Goal: Find contact information: Find contact information

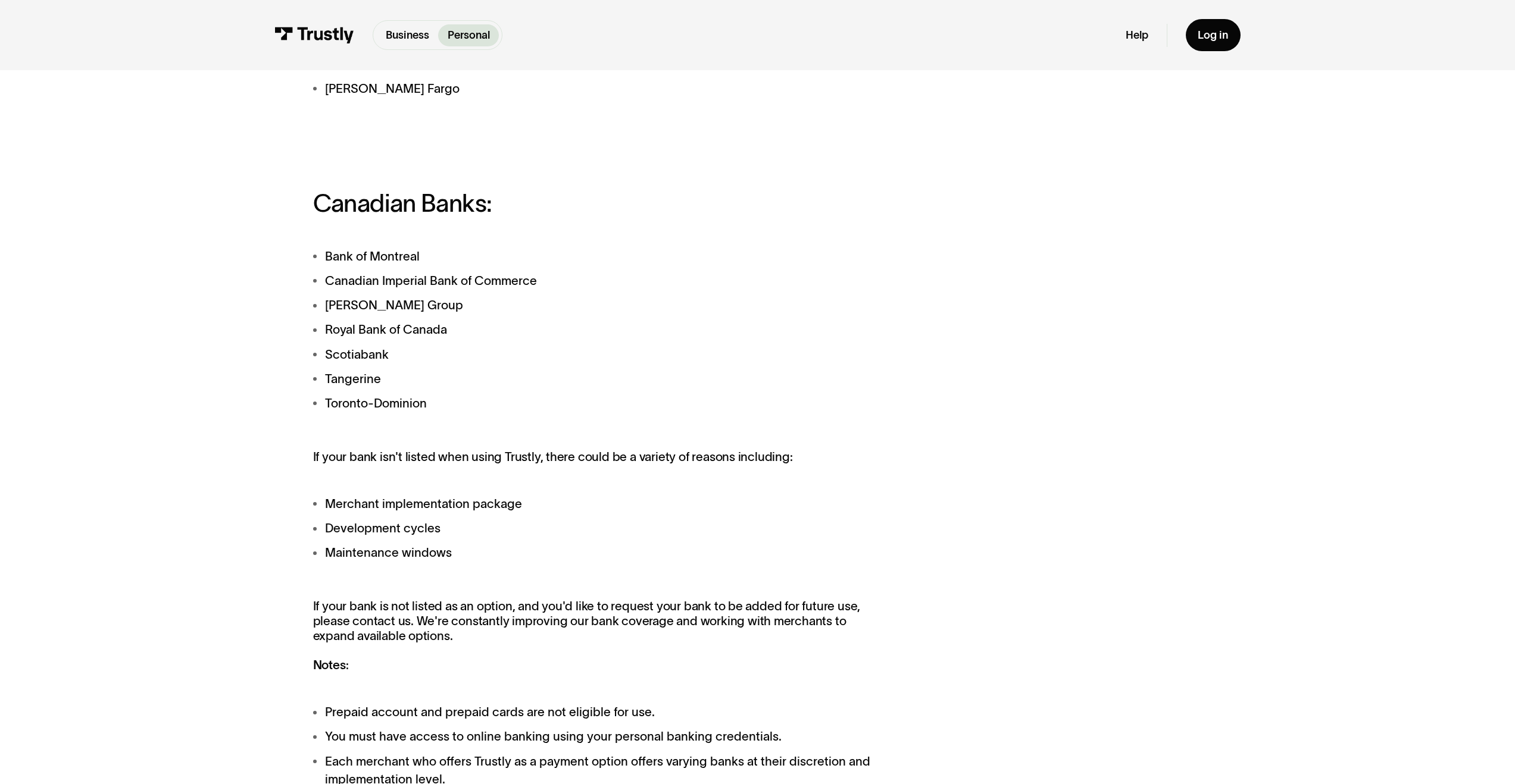
scroll to position [1141, 0]
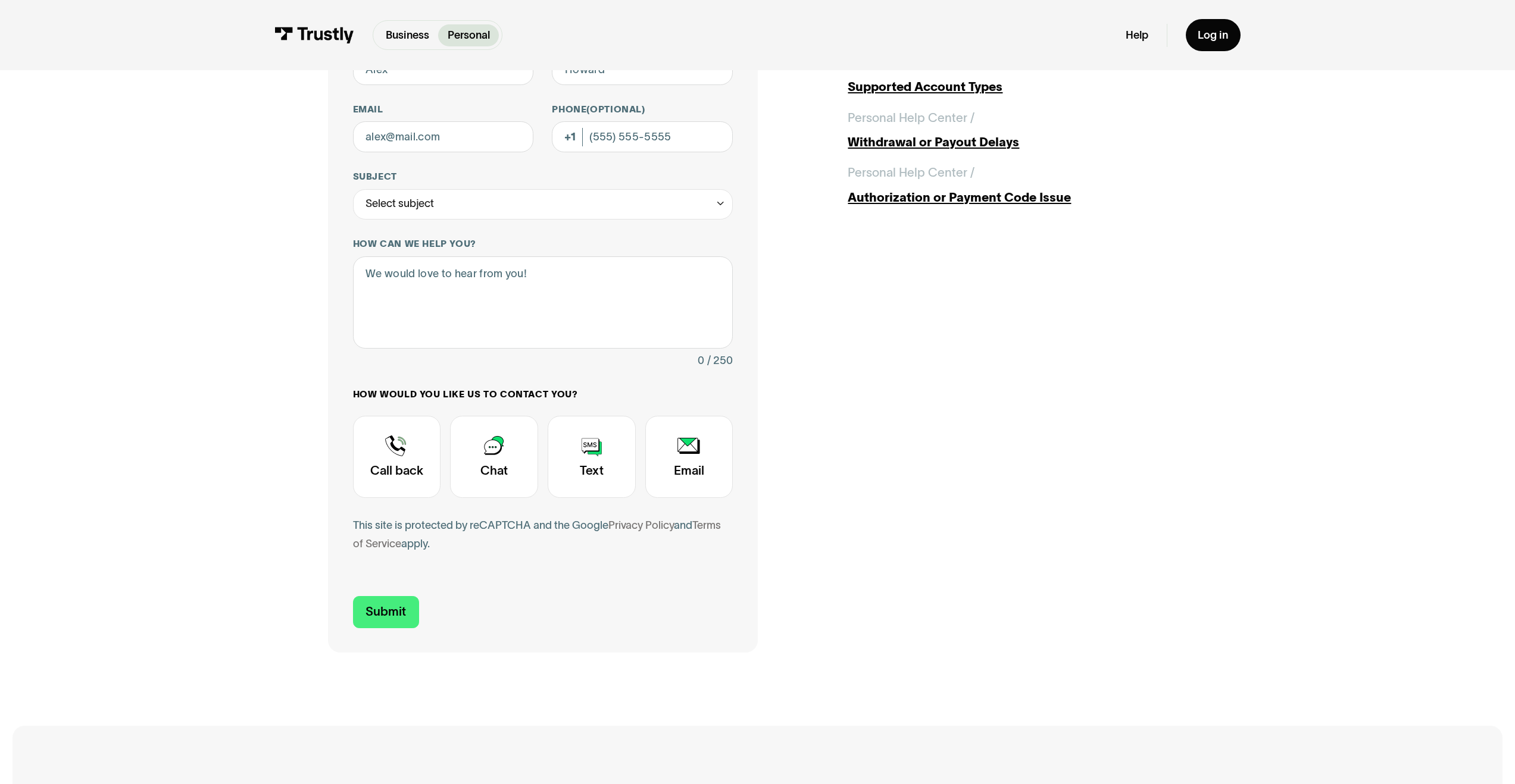
scroll to position [256, 0]
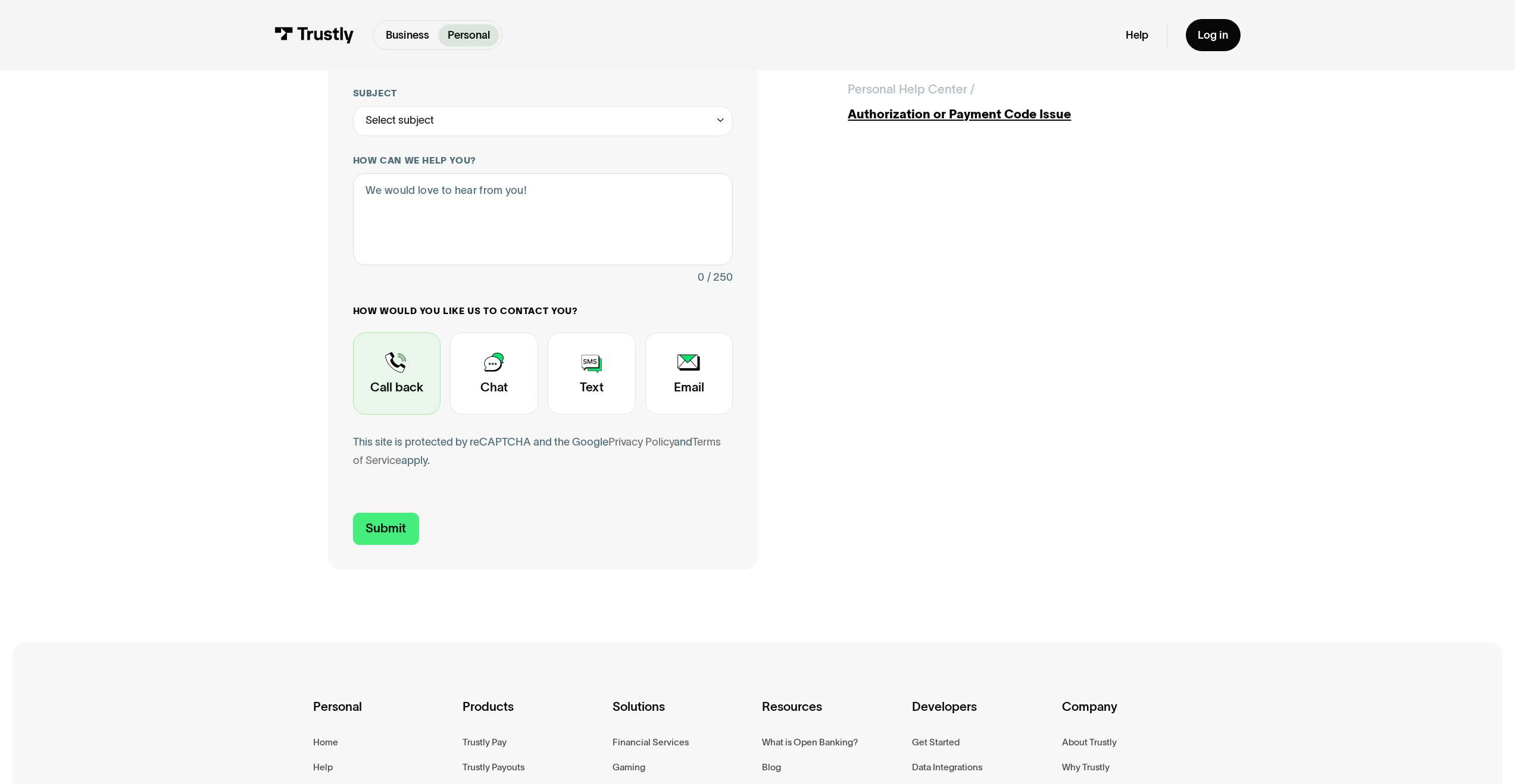
click at [402, 366] on div "Contact Trustly Support" at bounding box center [397, 374] width 88 height 82
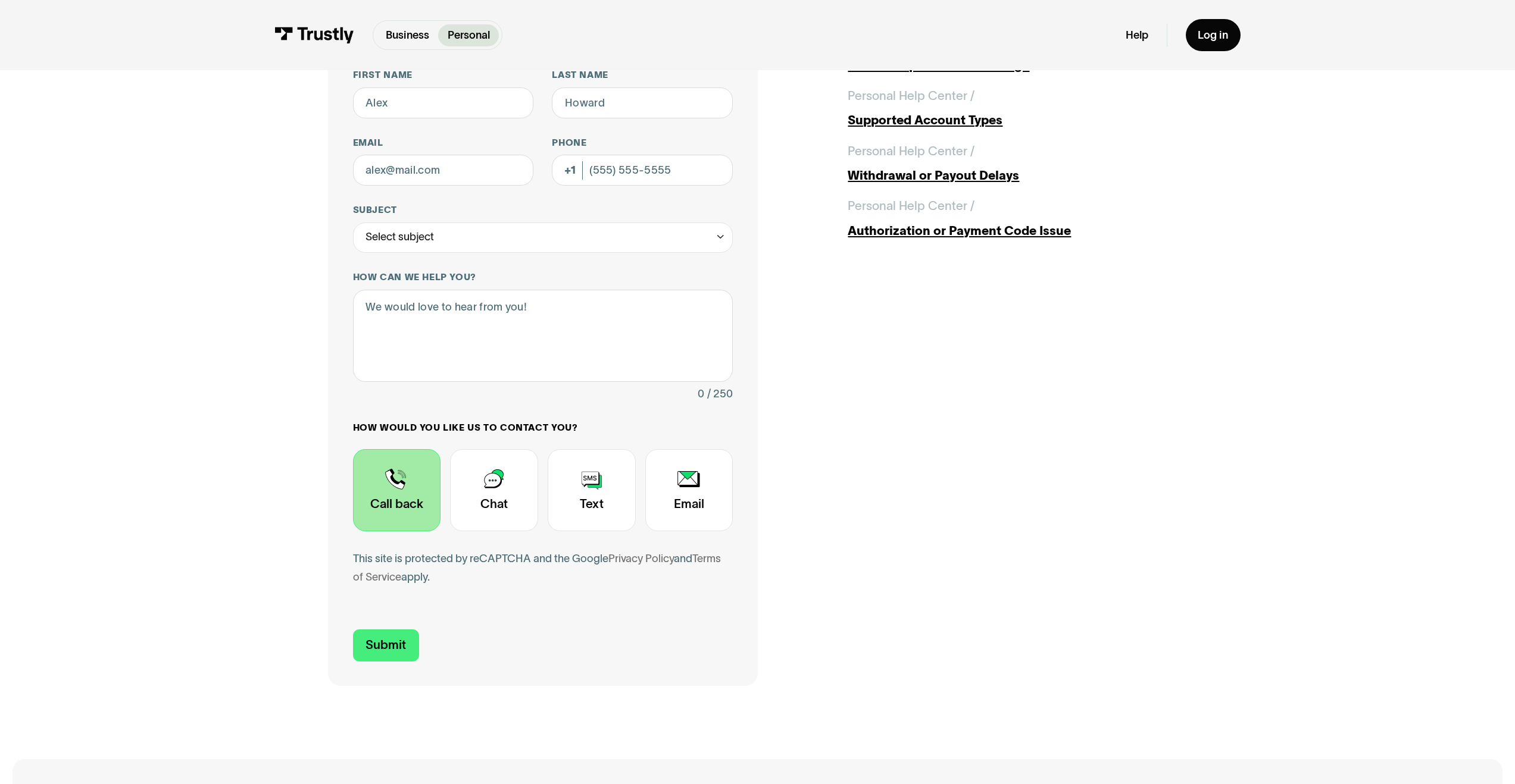
scroll to position [138, 0]
click at [254, 157] on div "Contact Trustly Support First name Last name Email Phone (Optional) Subject Sel…" at bounding box center [758, 340] width 1454 height 816
